Goal: Task Accomplishment & Management: Use online tool/utility

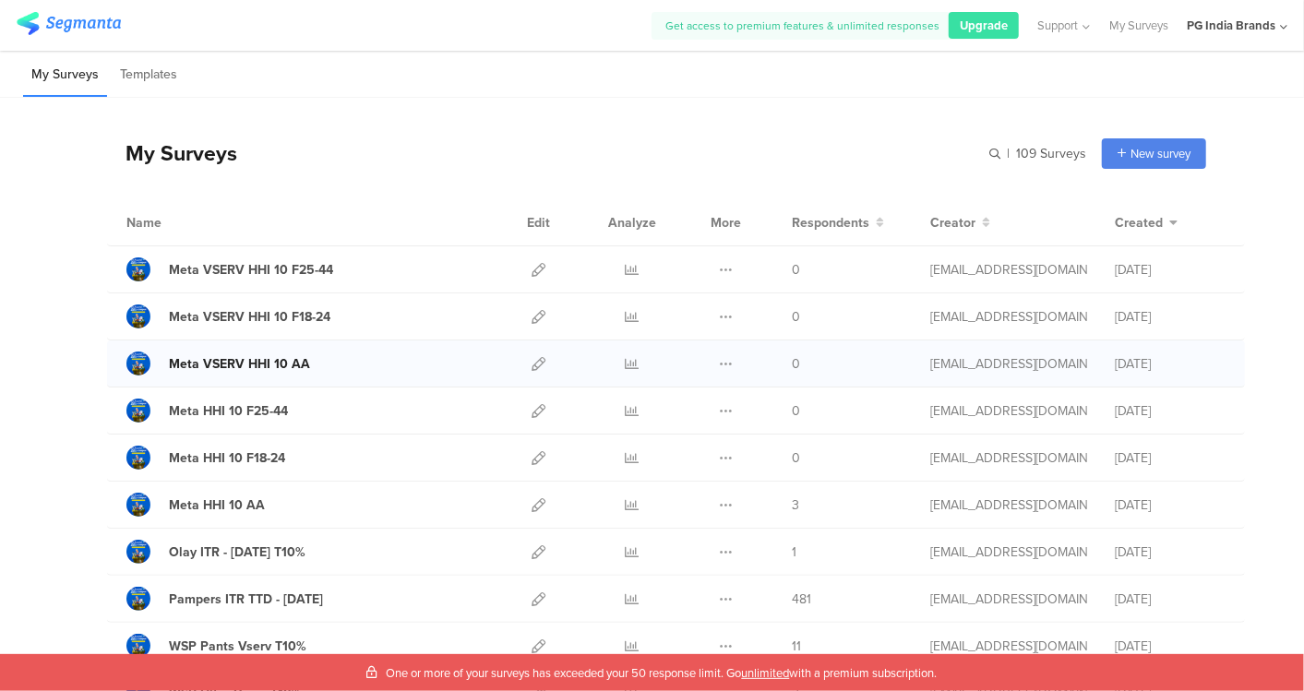
click at [277, 361] on div "Meta VSERV HHI 10 AA" at bounding box center [239, 364] width 141 height 19
click at [532, 363] on icon at bounding box center [539, 364] width 14 height 14
click at [719, 359] on icon at bounding box center [726, 364] width 14 height 14
click at [699, 407] on button "Duplicate" at bounding box center [690, 410] width 102 height 33
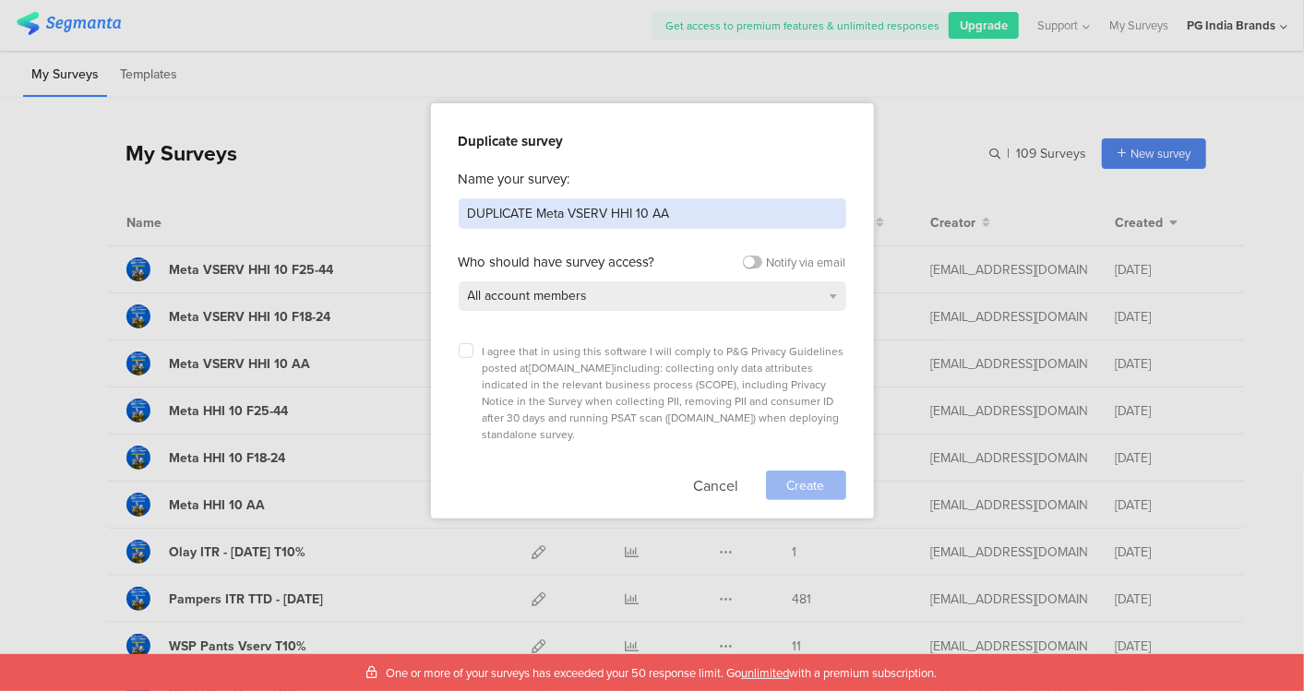
click at [609, 210] on input "DUPLICATE Meta VSERV HHI 10 AA" at bounding box center [653, 213] width 388 height 30
click at [657, 216] on input "DUPLICATE Meta Current AA" at bounding box center [653, 213] width 388 height 30
type input "DUPLICATE Meta Current AA"
click at [466, 351] on icon at bounding box center [466, 350] width 7 height 7
click at [0, 0] on input "checkbox" at bounding box center [0, 0] width 0 height 0
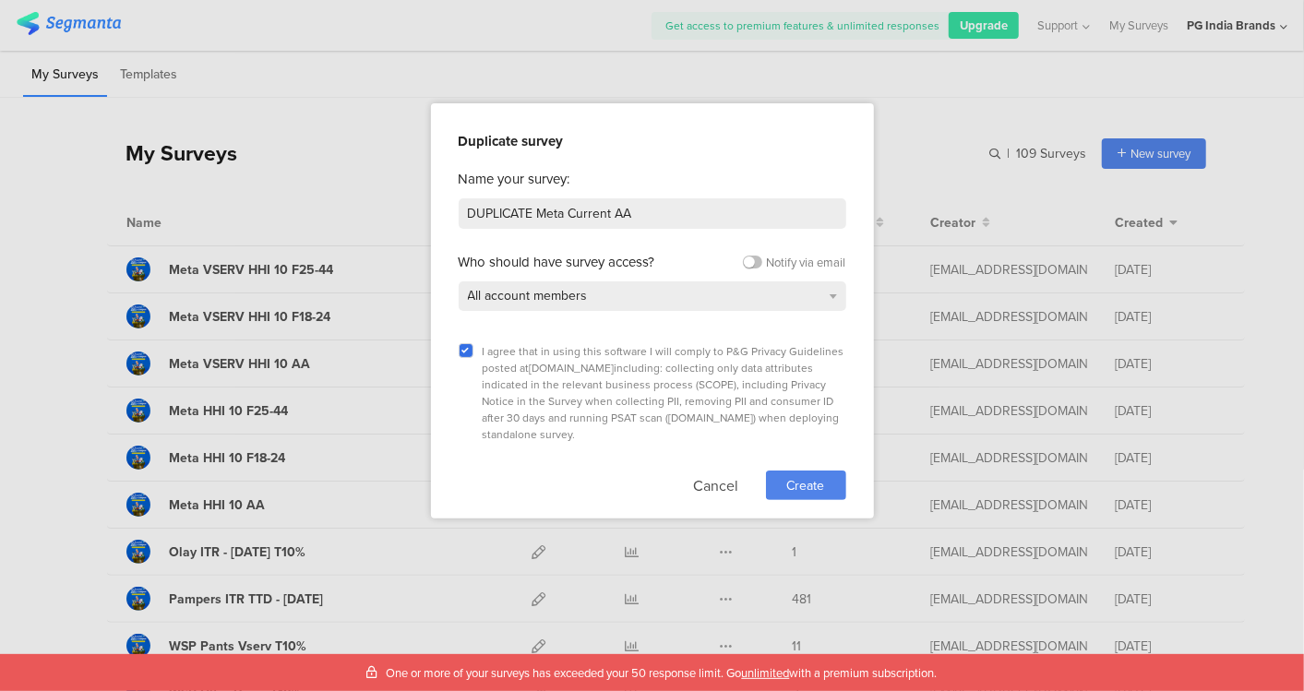
click at [802, 476] on span "Create" at bounding box center [806, 485] width 38 height 19
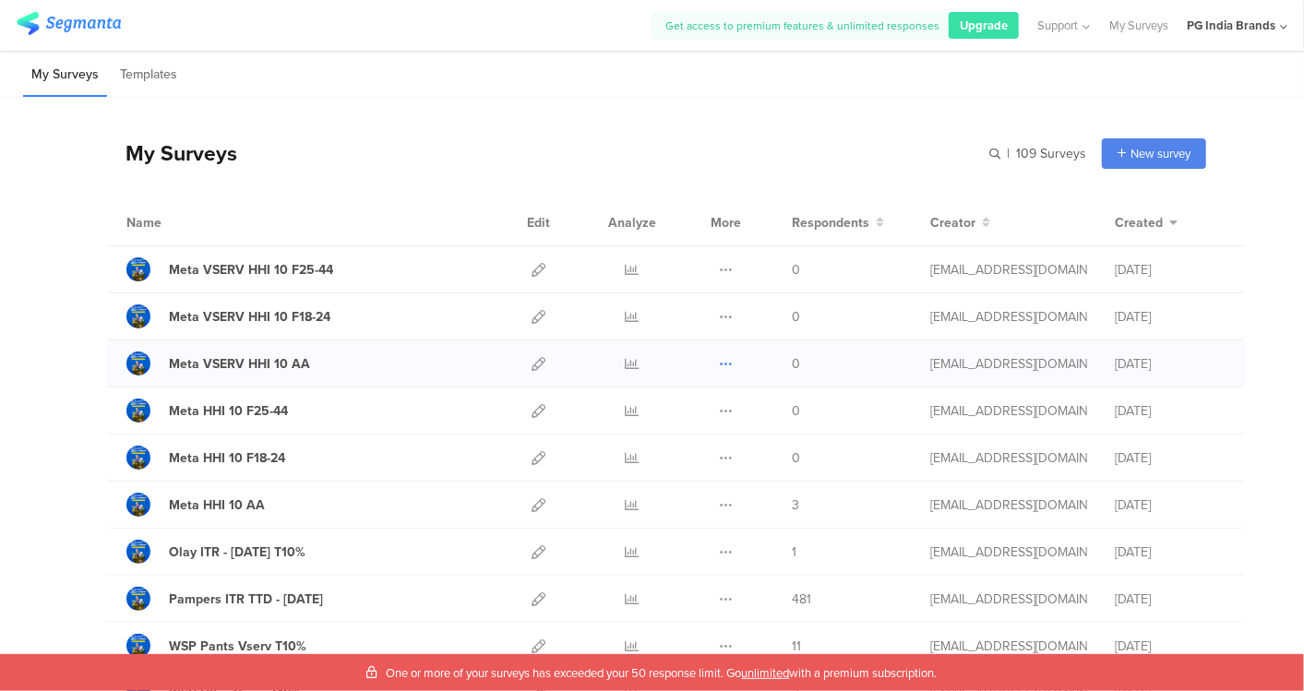
click at [719, 361] on icon at bounding box center [726, 364] width 14 height 14
click at [685, 410] on button "Duplicate" at bounding box center [690, 410] width 102 height 33
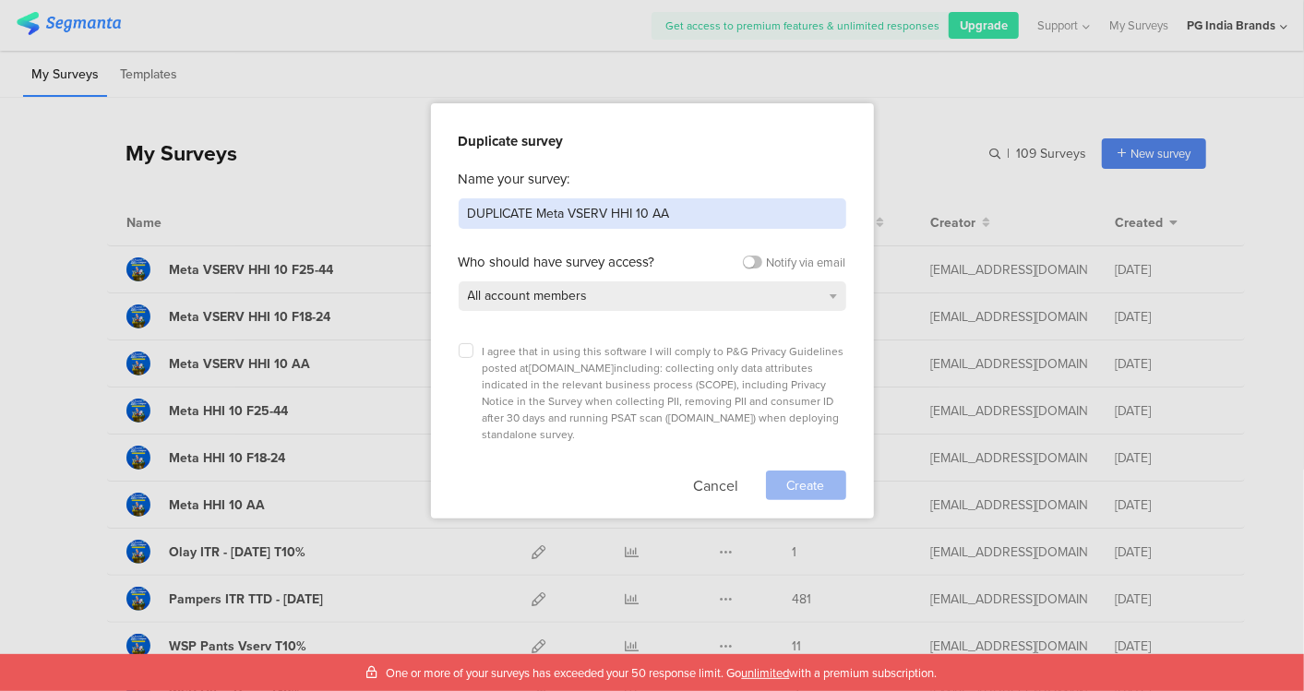
click at [637, 211] on input "DUPLICATE Meta VSERV HHI 10 AA" at bounding box center [653, 213] width 388 height 30
type input "DUPLICATE Meta Current AA"
click at [465, 347] on icon at bounding box center [466, 350] width 7 height 7
click at [0, 0] on input "checkbox" at bounding box center [0, 0] width 0 height 0
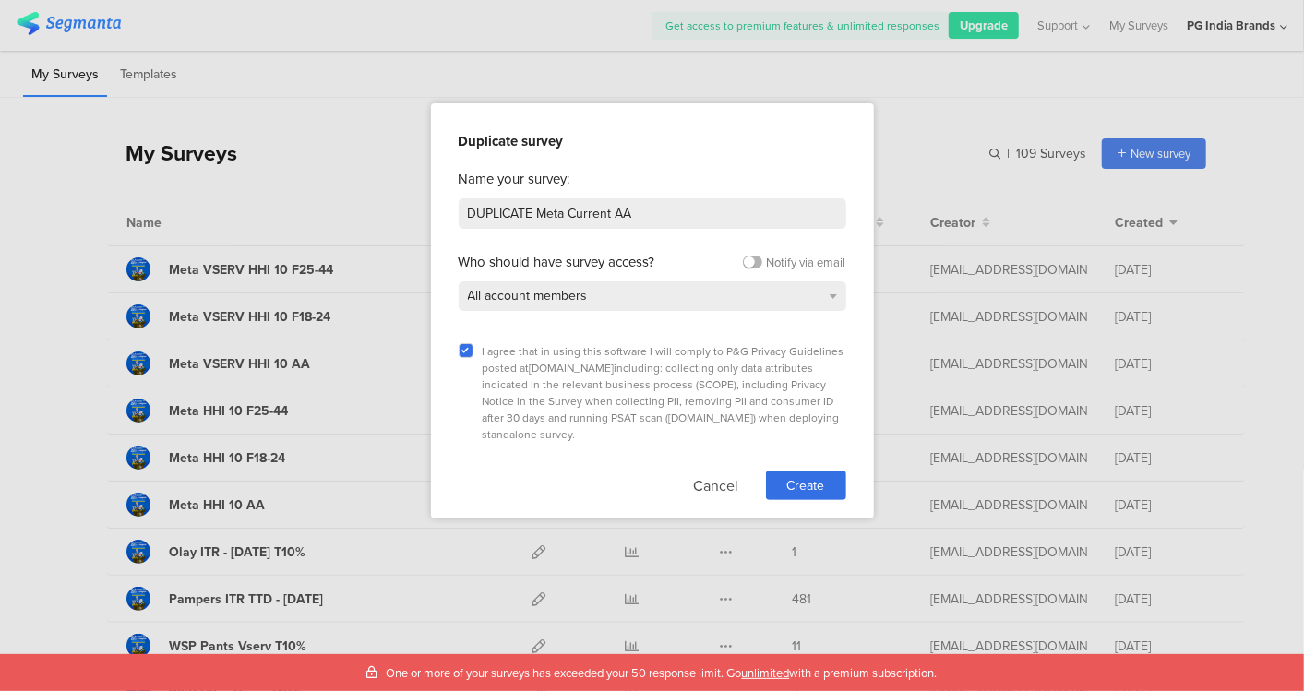
click at [745, 260] on label at bounding box center [752, 262] width 19 height 13
click at [0, 0] on input "checkbox" at bounding box center [0, 0] width 0 height 0
click at [804, 476] on span "Create" at bounding box center [806, 485] width 38 height 19
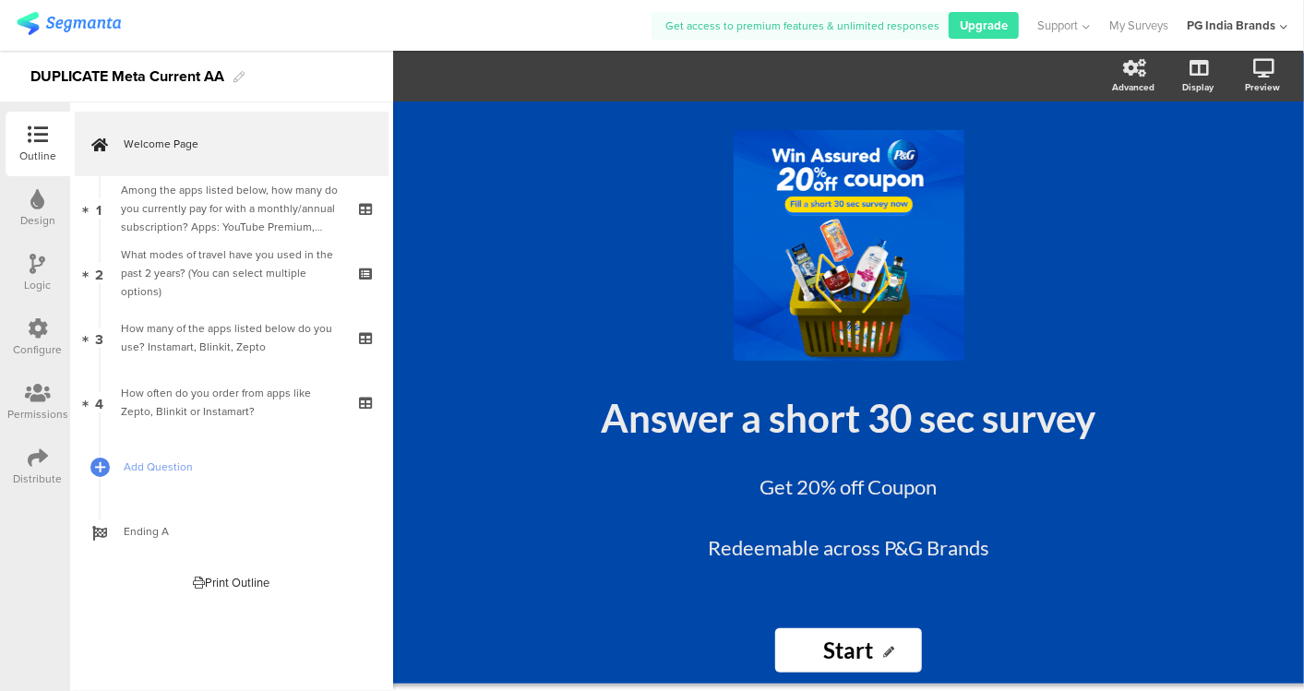
click at [114, 76] on div "DUPLICATE Meta Current AA" at bounding box center [127, 77] width 194 height 30
click at [99, 25] on img at bounding box center [69, 23] width 104 height 23
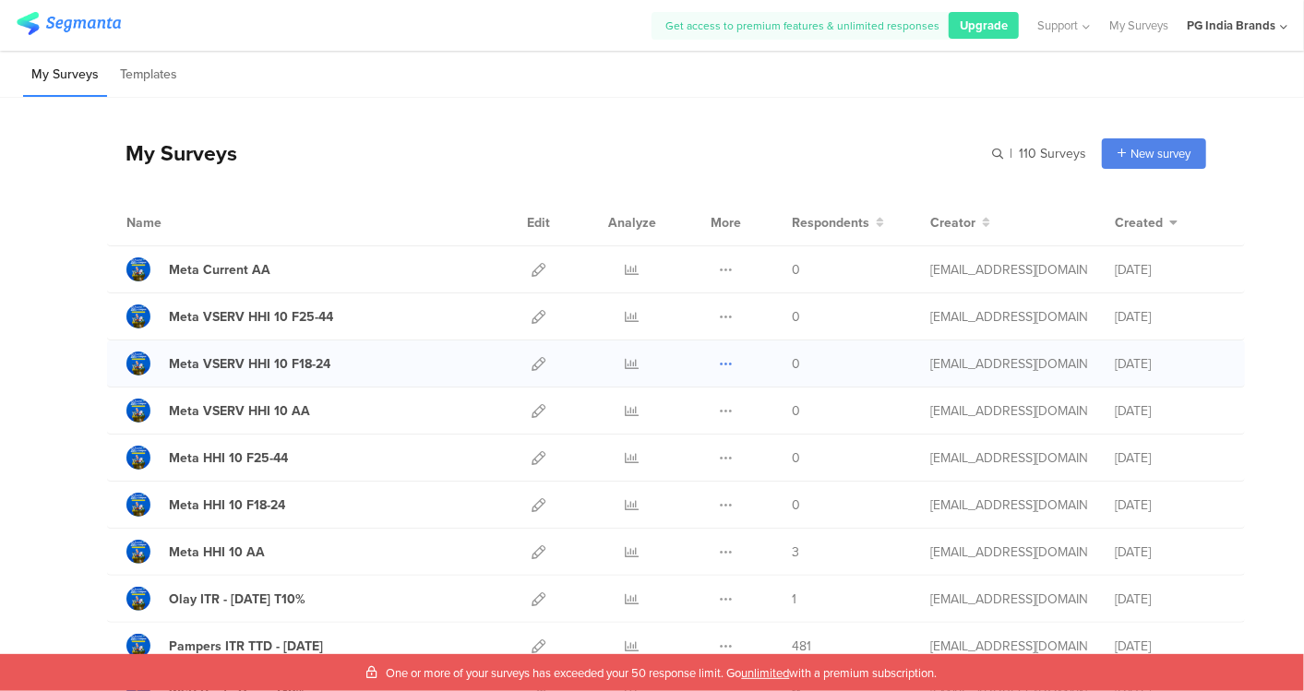
click at [719, 362] on icon at bounding box center [726, 364] width 14 height 14
click at [692, 411] on button "Duplicate" at bounding box center [690, 410] width 102 height 33
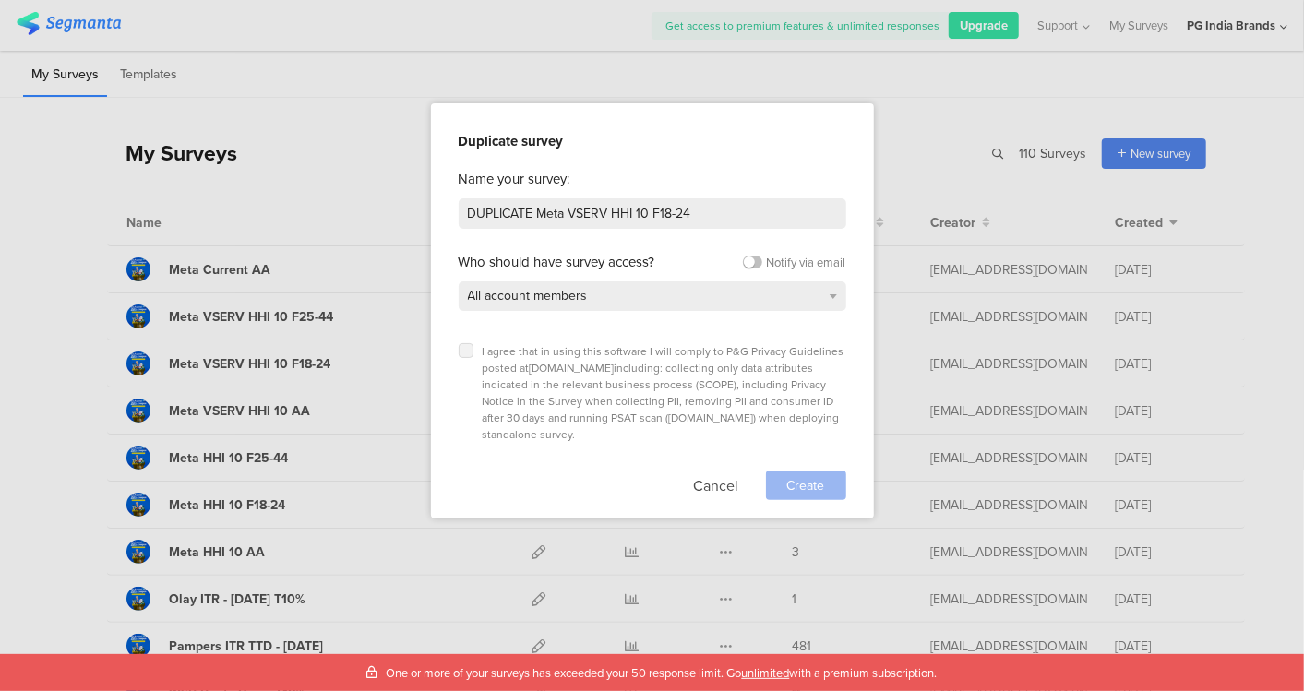
click at [465, 350] on icon at bounding box center [466, 350] width 7 height 7
click at [0, 0] on input "checkbox" at bounding box center [0, 0] width 0 height 0
click at [810, 476] on span "Create" at bounding box center [806, 485] width 38 height 19
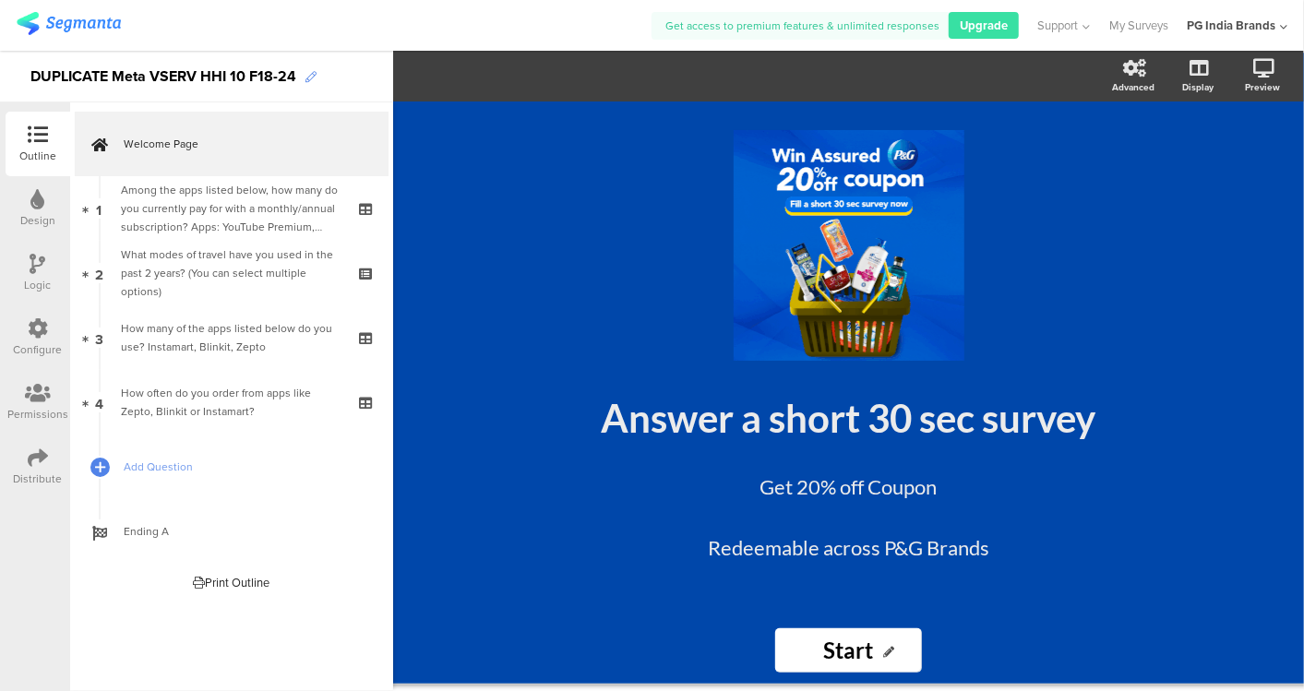
click at [306, 78] on icon at bounding box center [311, 77] width 11 height 11
click at [149, 72] on div "DUPLICATE Meta VSERV HHI 10 F18-24" at bounding box center [163, 77] width 266 height 30
click at [115, 72] on div "DUPLICATE Meta VSERV HHI 10 F18-24" at bounding box center [163, 77] width 266 height 30
click at [277, 30] on div at bounding box center [334, 25] width 635 height 30
click at [101, 24] on img at bounding box center [69, 23] width 104 height 23
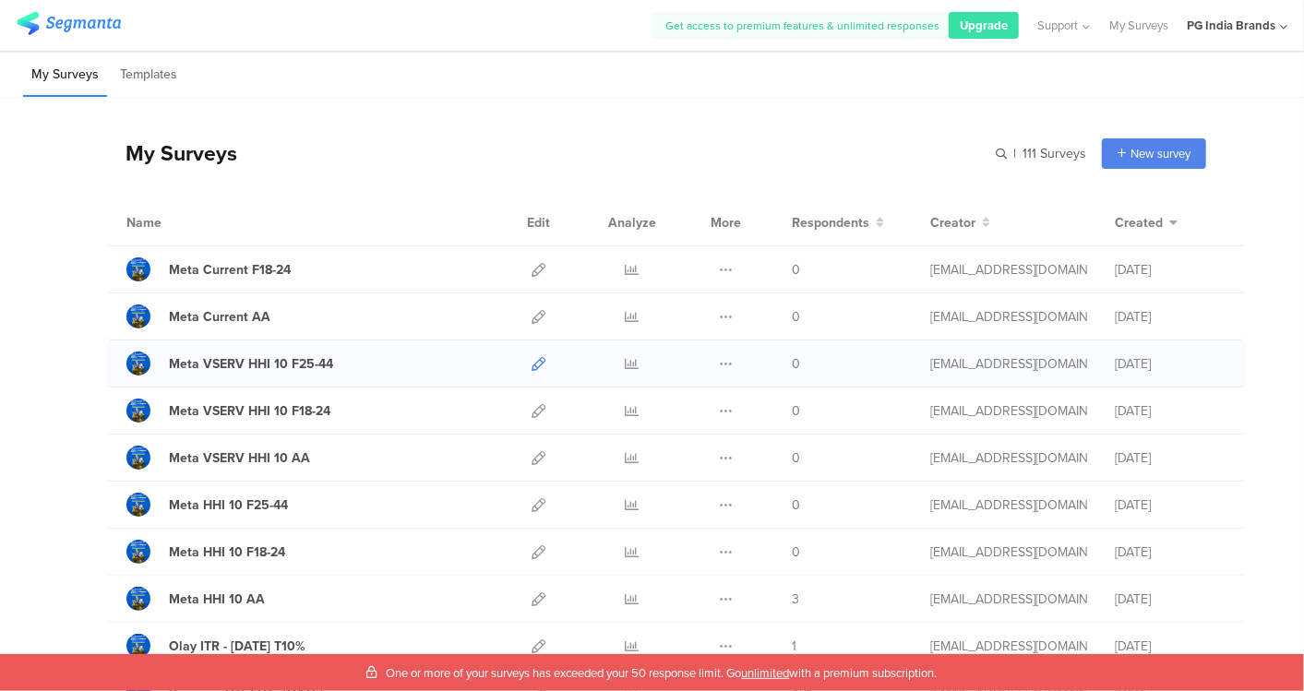
click at [532, 360] on icon at bounding box center [539, 364] width 14 height 14
click at [719, 360] on icon at bounding box center [726, 364] width 14 height 14
click at [690, 411] on button "Duplicate" at bounding box center [690, 410] width 102 height 33
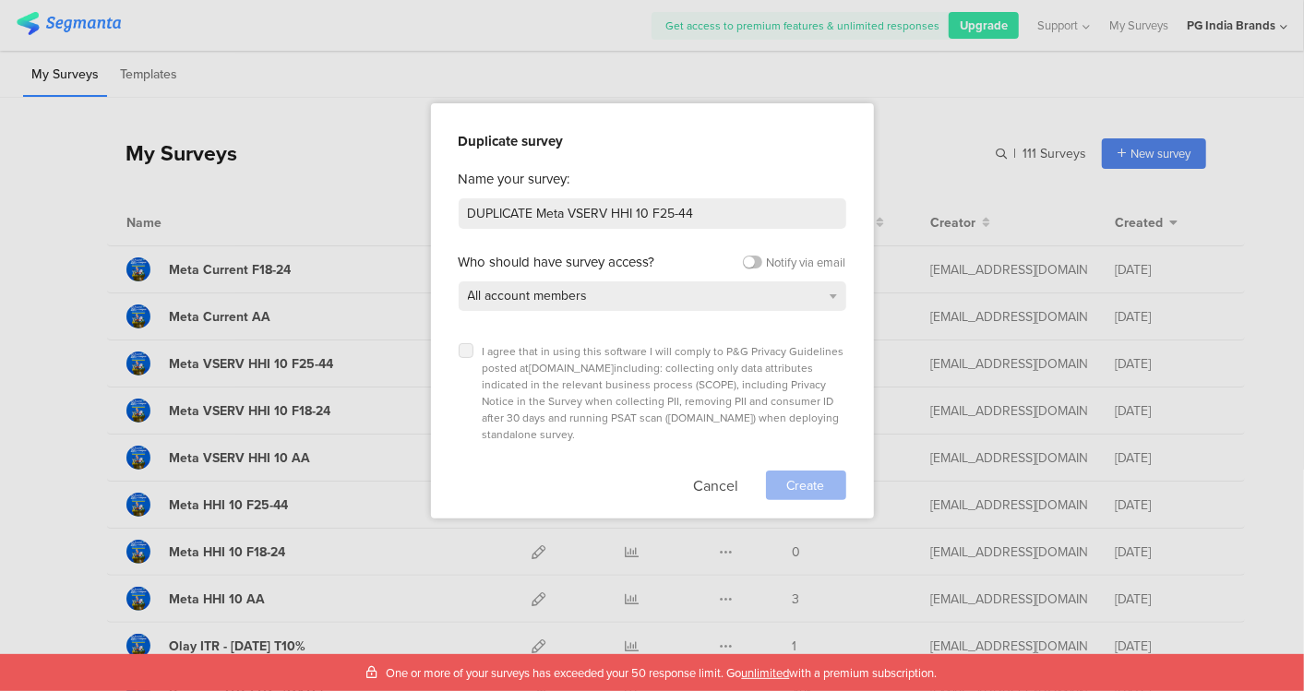
click at [460, 348] on label at bounding box center [466, 350] width 15 height 15
click at [0, 0] on input "checkbox" at bounding box center [0, 0] width 0 height 0
click at [800, 476] on span "Create" at bounding box center [806, 485] width 38 height 19
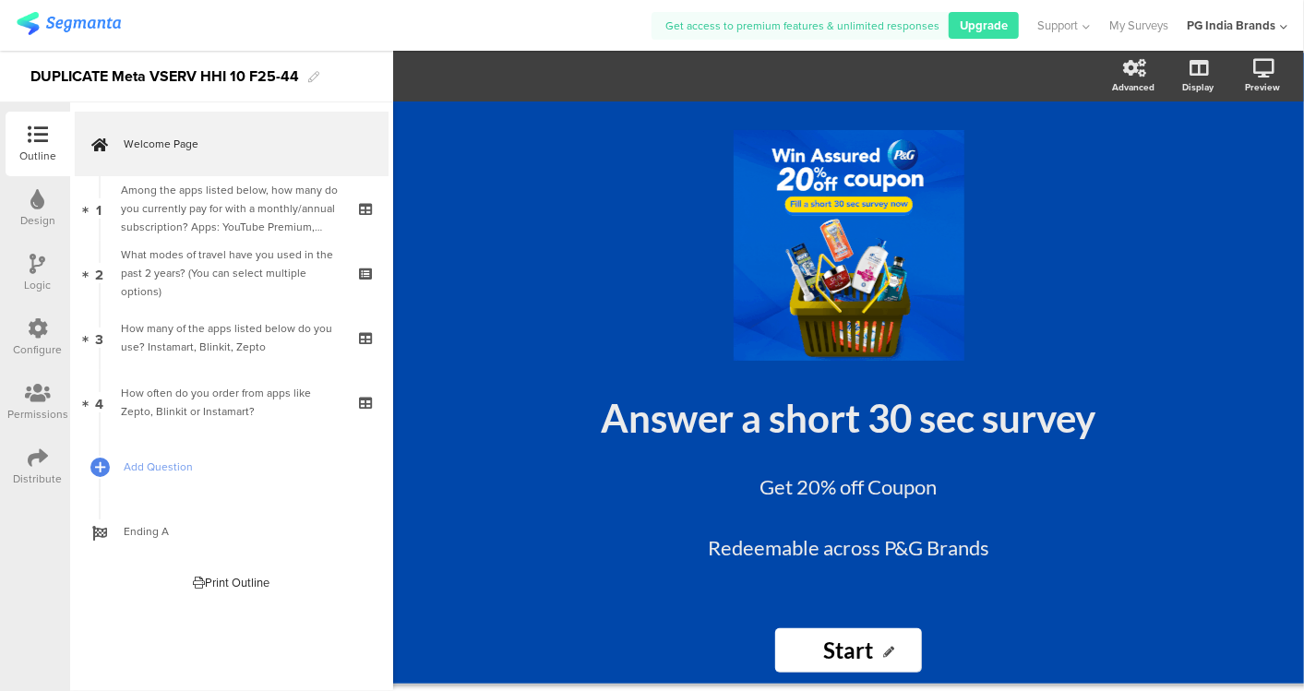
click at [150, 78] on div "DUPLICATE Meta VSERV HHI 10 F25-44" at bounding box center [164, 77] width 269 height 30
click at [90, 24] on img at bounding box center [69, 23] width 104 height 23
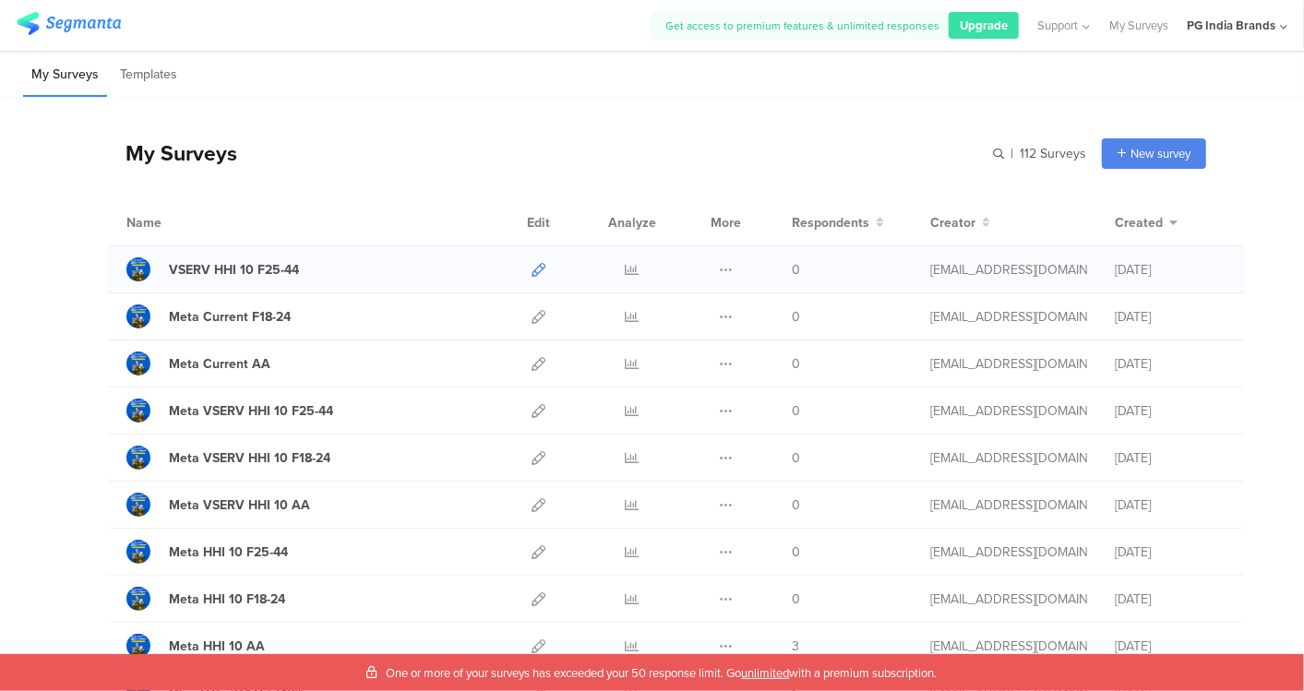
click at [532, 273] on icon at bounding box center [539, 270] width 14 height 14
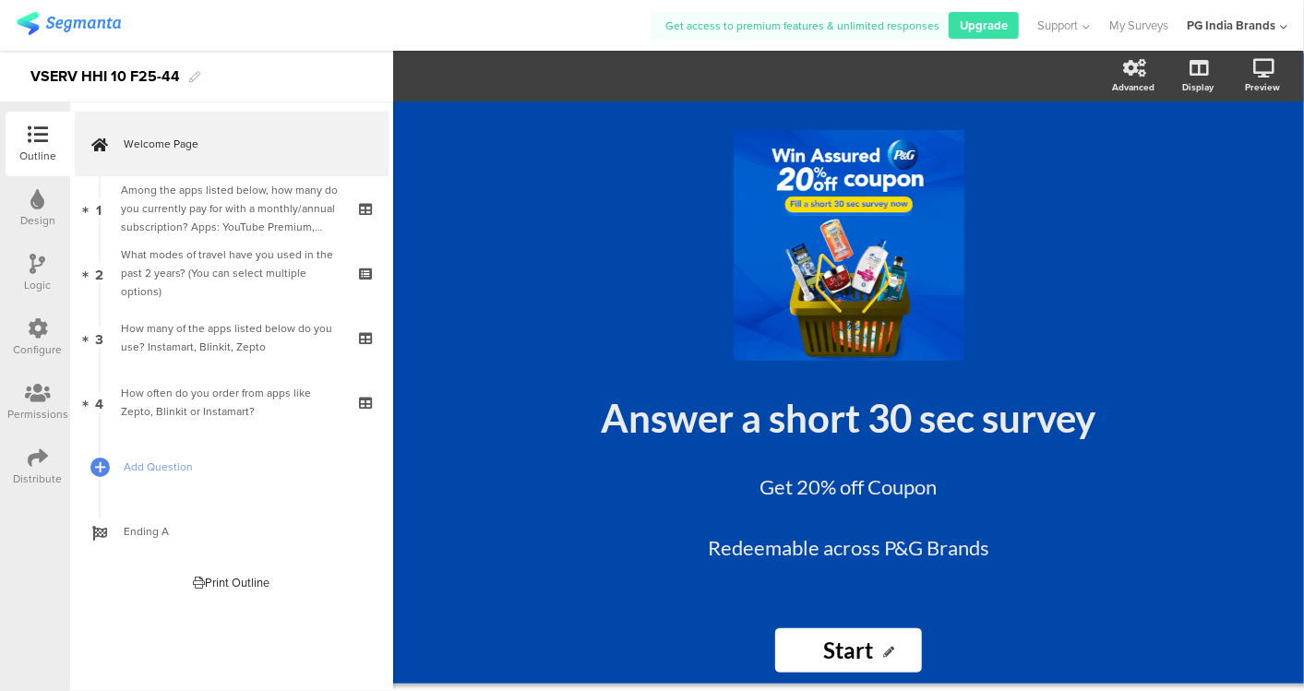
click at [121, 74] on div "VSERV HHI 10 F25-44" at bounding box center [105, 77] width 150 height 30
click at [266, 83] on div "Meta Current F25-44" at bounding box center [196, 77] width 393 height 52
click at [318, 66] on div "Meta Current F25-44" at bounding box center [196, 77] width 393 height 52
click at [327, 92] on div "Meta Current F25-44" at bounding box center [196, 77] width 393 height 52
click at [269, 18] on div at bounding box center [334, 25] width 635 height 30
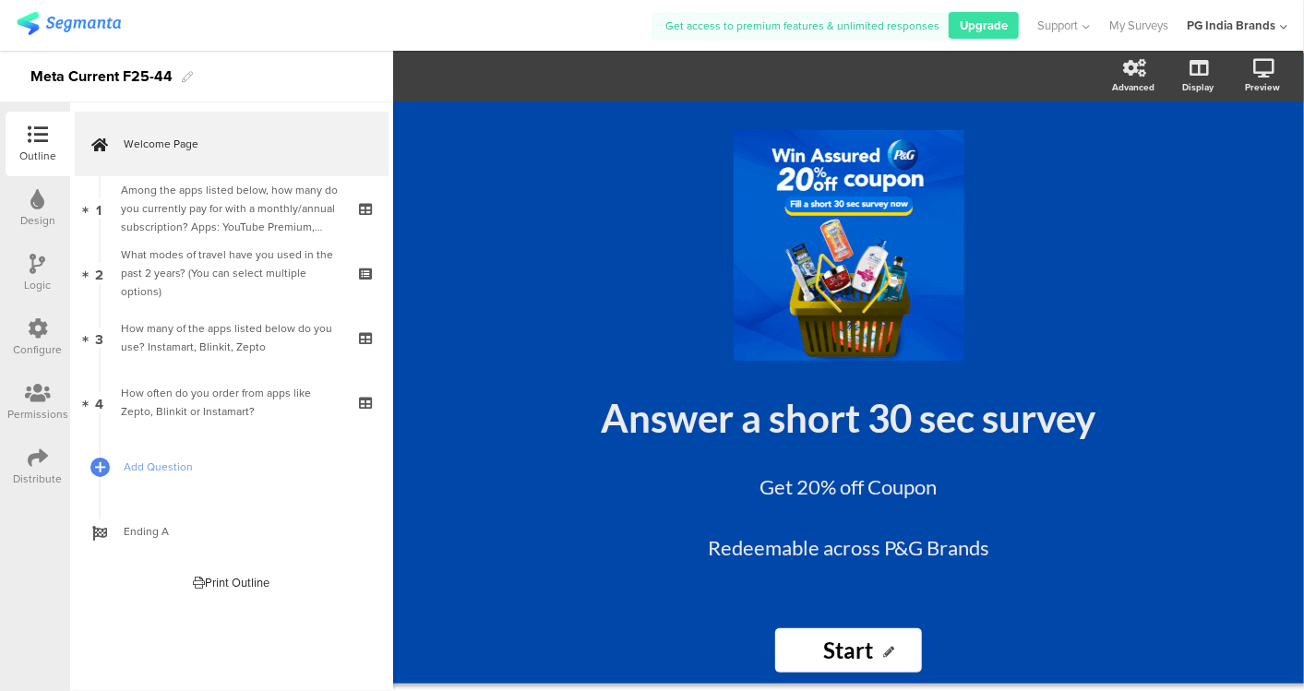
click at [78, 24] on img at bounding box center [69, 23] width 104 height 23
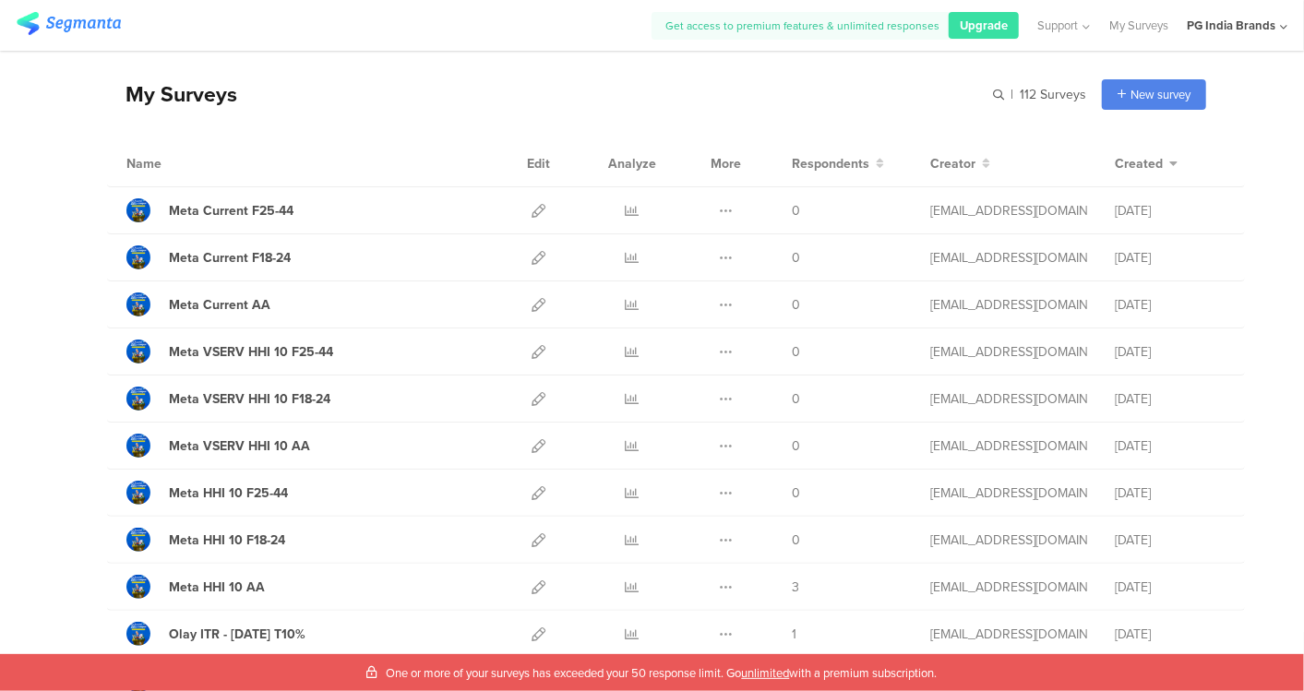
scroll to position [66, 0]
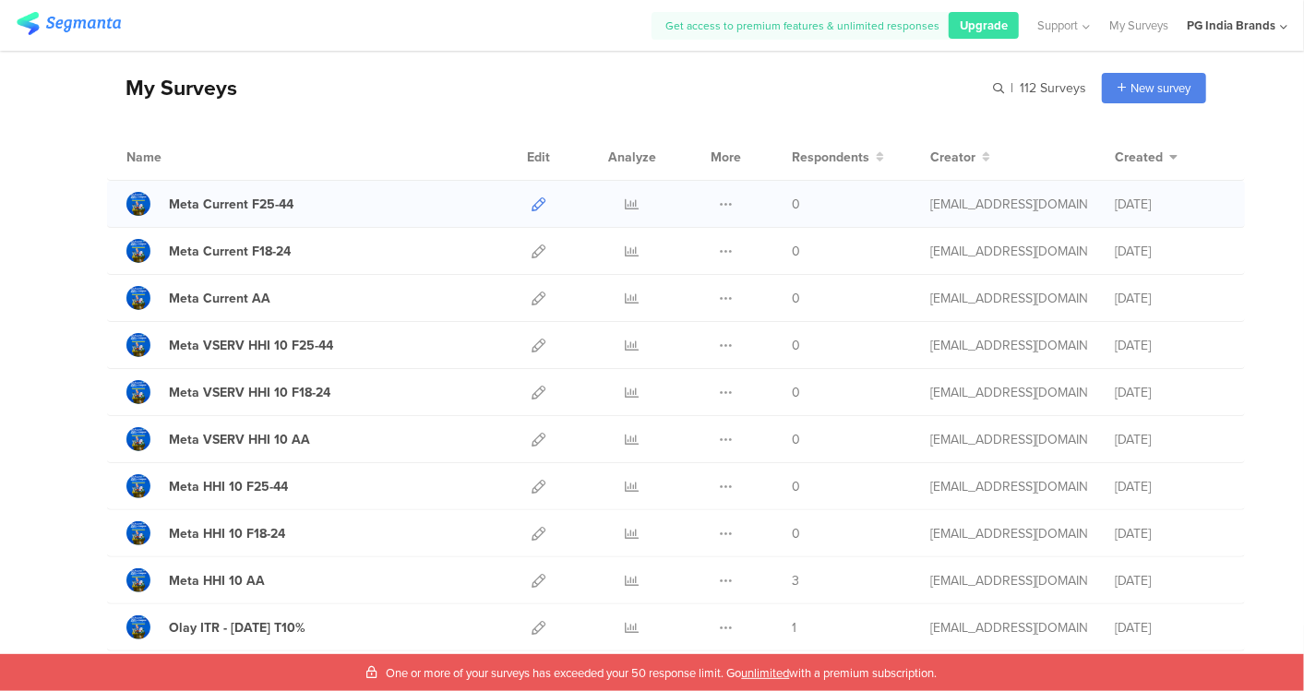
click at [532, 203] on icon at bounding box center [539, 205] width 14 height 14
click at [532, 251] on icon at bounding box center [539, 252] width 14 height 14
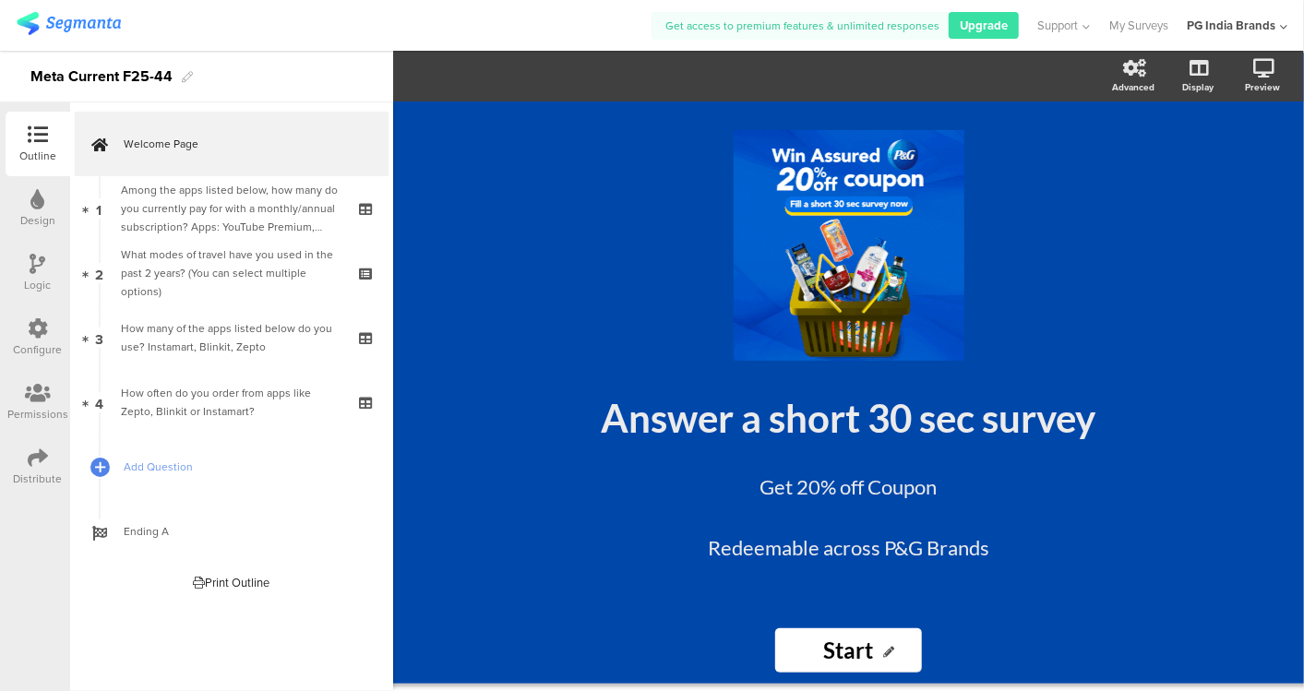
click at [118, 75] on div "Meta Current F25-44" at bounding box center [101, 77] width 142 height 30
click at [249, 77] on div "Meta Regular F25-44" at bounding box center [196, 77] width 393 height 52
click at [435, 29] on div at bounding box center [334, 25] width 635 height 30
click at [185, 74] on icon at bounding box center [184, 77] width 11 height 11
click at [118, 72] on div "Meta Current F18-24" at bounding box center [99, 77] width 139 height 30
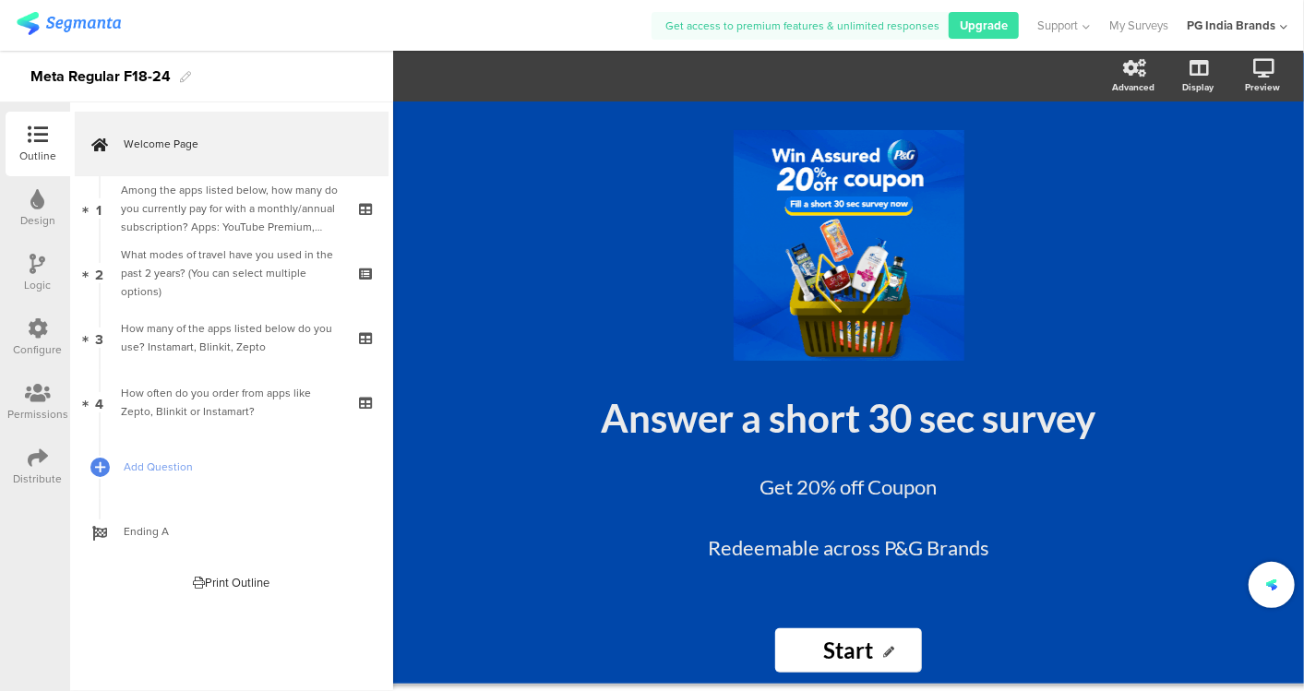
click at [299, 70] on div "Meta Regular F18-24" at bounding box center [196, 77] width 393 height 52
click at [347, 87] on div "Meta Regular F18-24" at bounding box center [196, 77] width 393 height 52
click at [379, 24] on div at bounding box center [334, 25] width 635 height 30
click at [600, 18] on div at bounding box center [334, 25] width 635 height 30
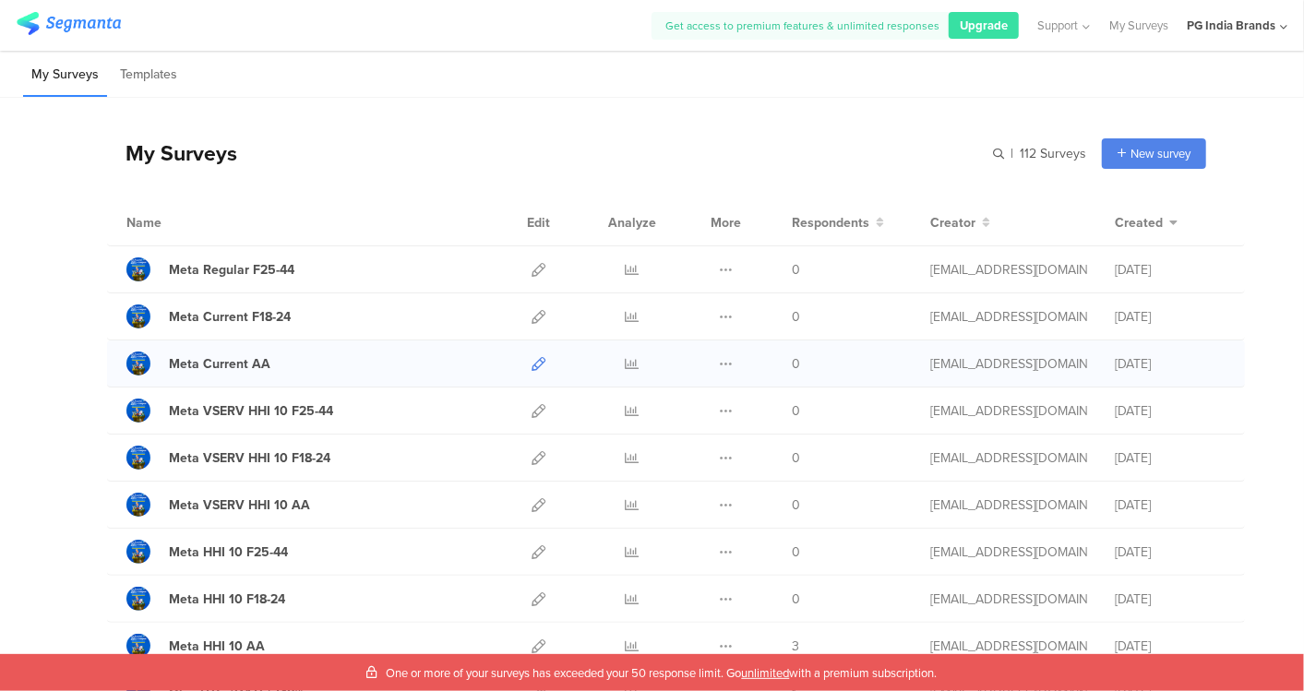
click at [532, 364] on icon at bounding box center [539, 364] width 14 height 14
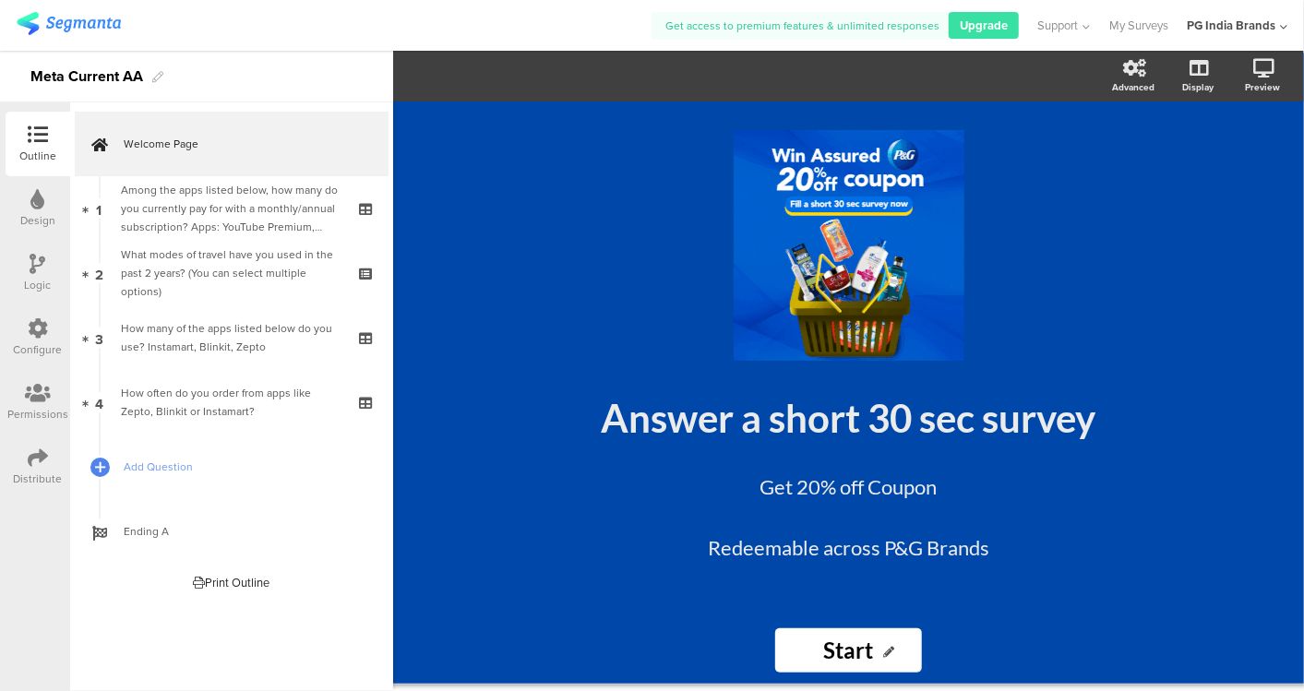
click at [118, 77] on div "Meta Current AA" at bounding box center [86, 77] width 113 height 30
click at [388, 18] on div at bounding box center [334, 25] width 635 height 30
